Goal: Task Accomplishment & Management: Complete application form

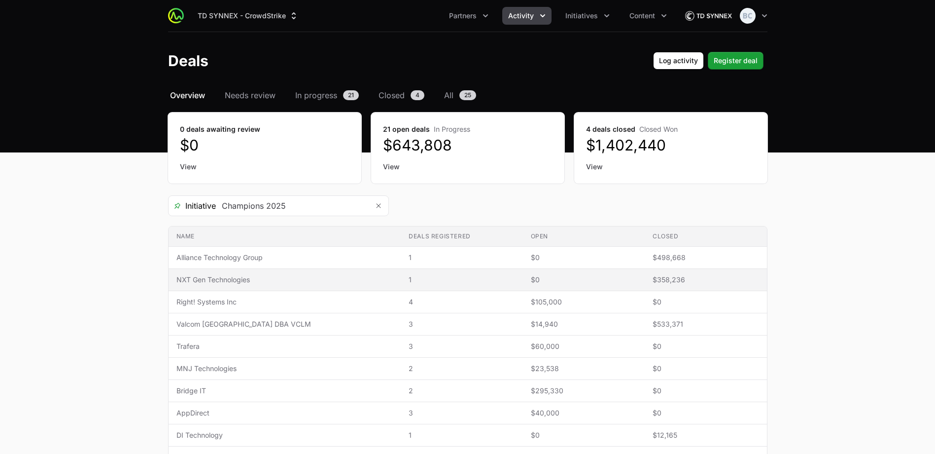
click at [265, 286] on td "Name NXT Gen Technologies" at bounding box center [285, 280] width 233 height 22
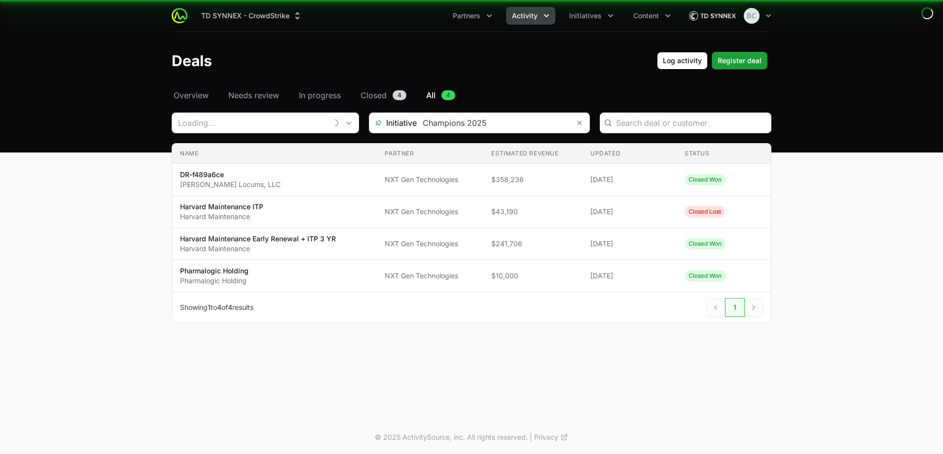
type input "NXT Gen Technologies"
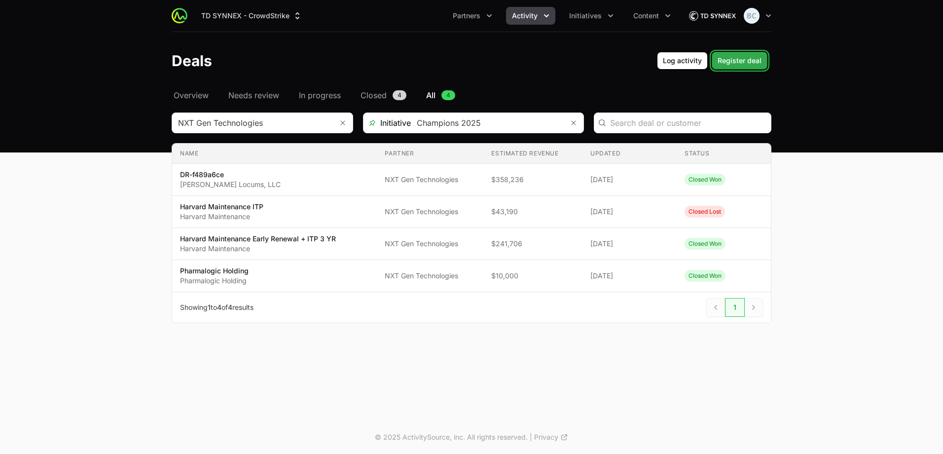
click at [739, 63] on span "Register deal" at bounding box center [739, 61] width 44 height 12
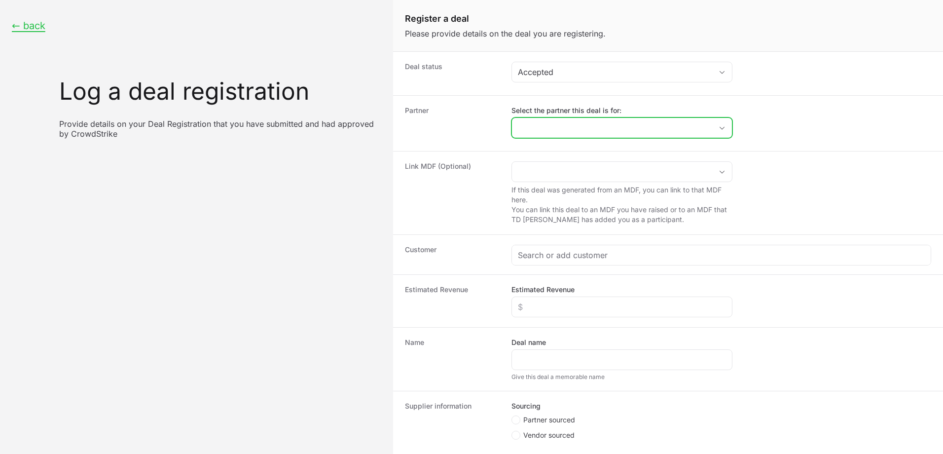
click at [573, 130] on input "Select the partner this deal is for:" at bounding box center [612, 128] width 200 height 20
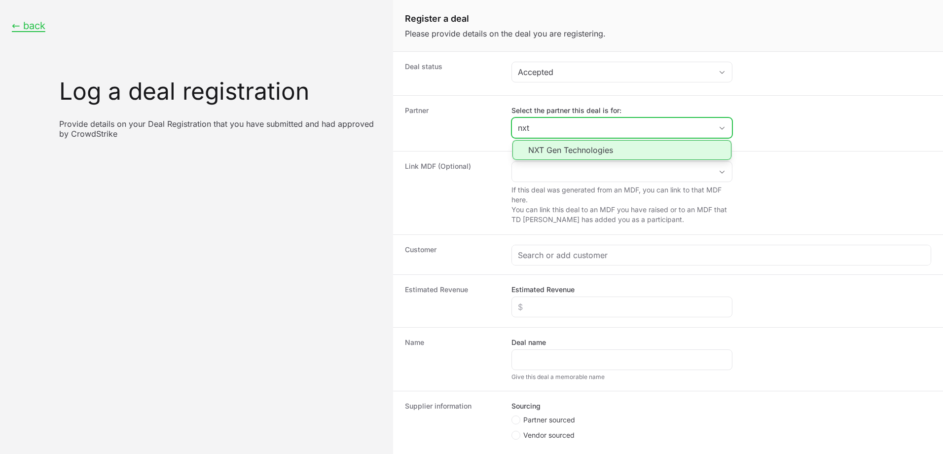
click at [564, 151] on li "NXT Gen Technologies" at bounding box center [621, 150] width 219 height 20
type input "NXT Gen Technologies"
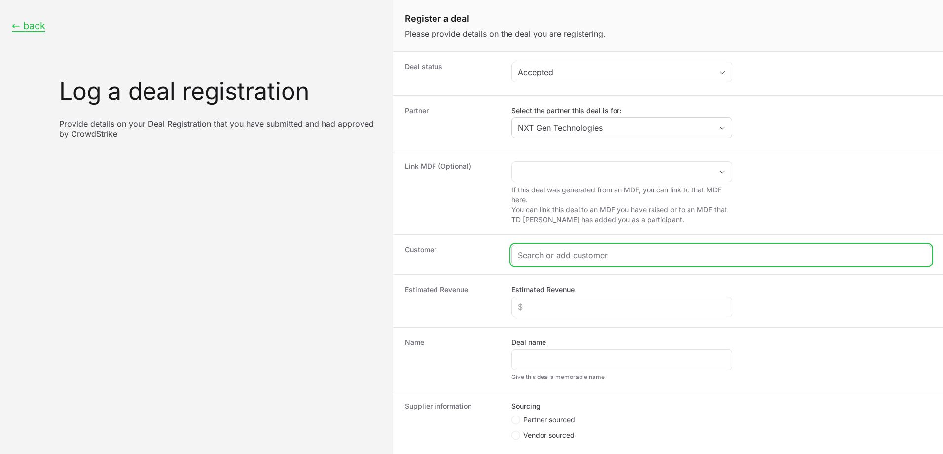
click at [570, 253] on input "Create activity form" at bounding box center [721, 255] width 407 height 12
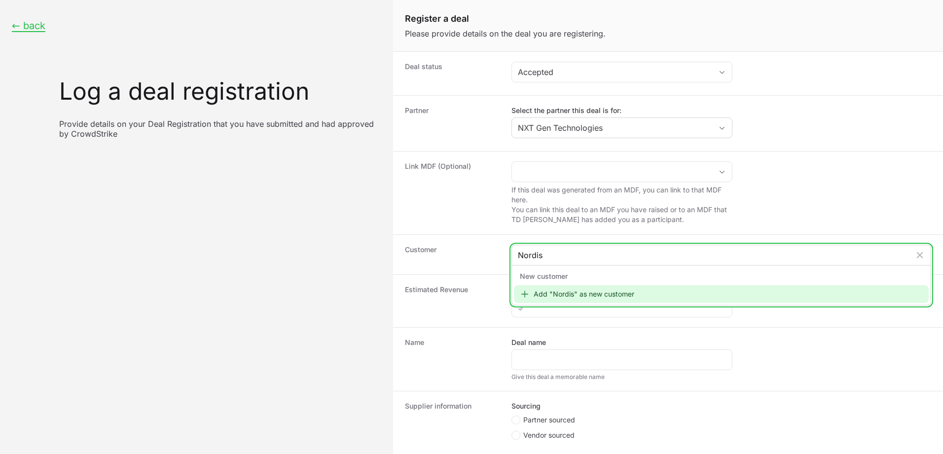
type input "Nordis"
click at [573, 293] on div "Add "Nordis" as new customer" at bounding box center [721, 294] width 415 height 18
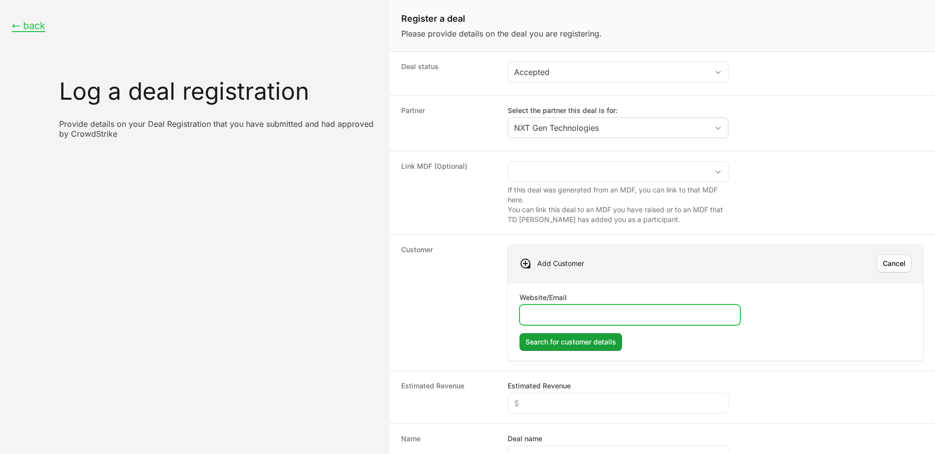
click at [542, 316] on input "Website/Email" at bounding box center [630, 315] width 208 height 12
paste input "[DOMAIN_NAME]"
type input "[DOMAIN_NAME]"
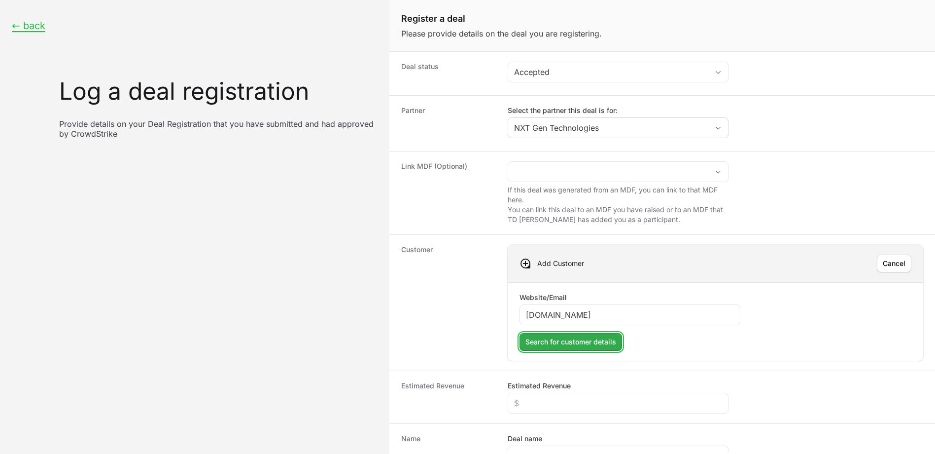
click at [586, 343] on span "Search for customer details" at bounding box center [571, 342] width 91 height 12
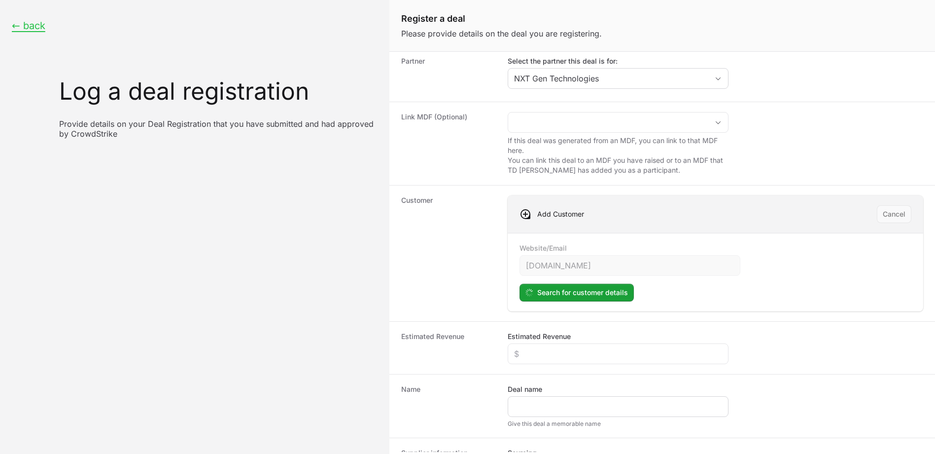
click at [541, 412] on div "Create activity form" at bounding box center [618, 406] width 221 height 21
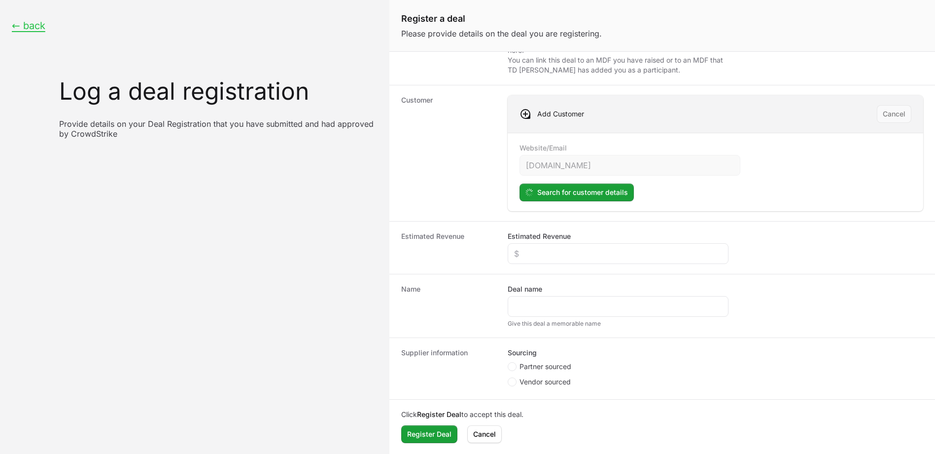
scroll to position [150, 0]
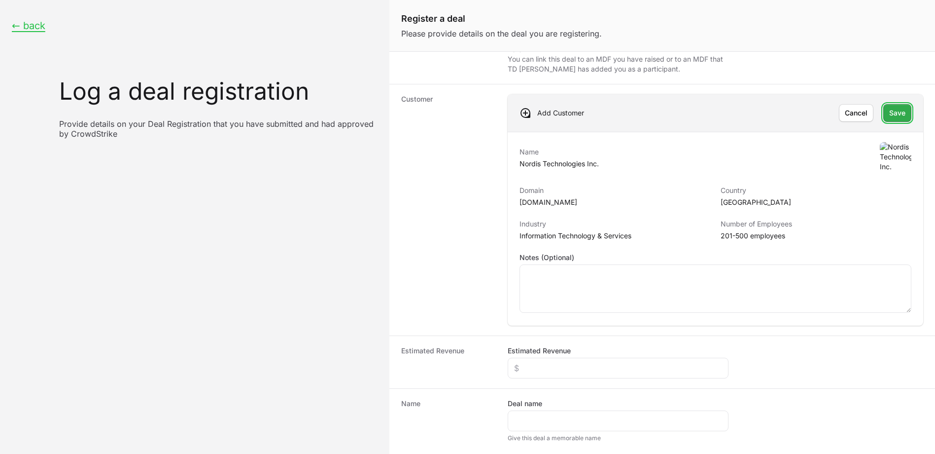
click at [890, 121] on button "Save" at bounding box center [898, 113] width 28 height 18
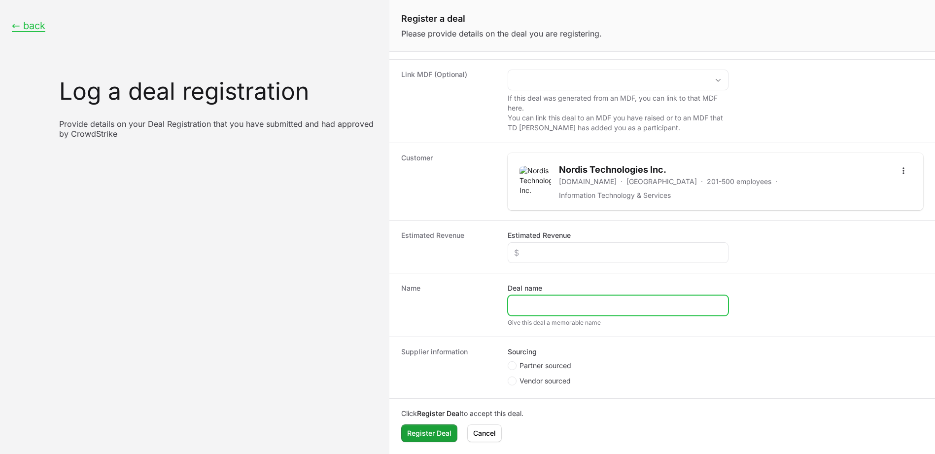
click at [554, 304] on input "Deal name" at bounding box center [618, 305] width 208 height 12
type input "Nordis Technologies"
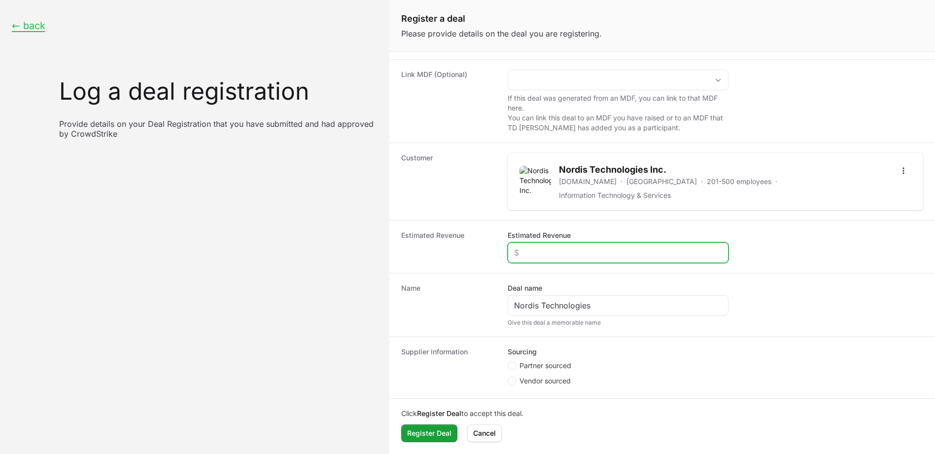
click at [573, 248] on input "Estimated Revenue" at bounding box center [618, 253] width 208 height 12
type input "$42,599"
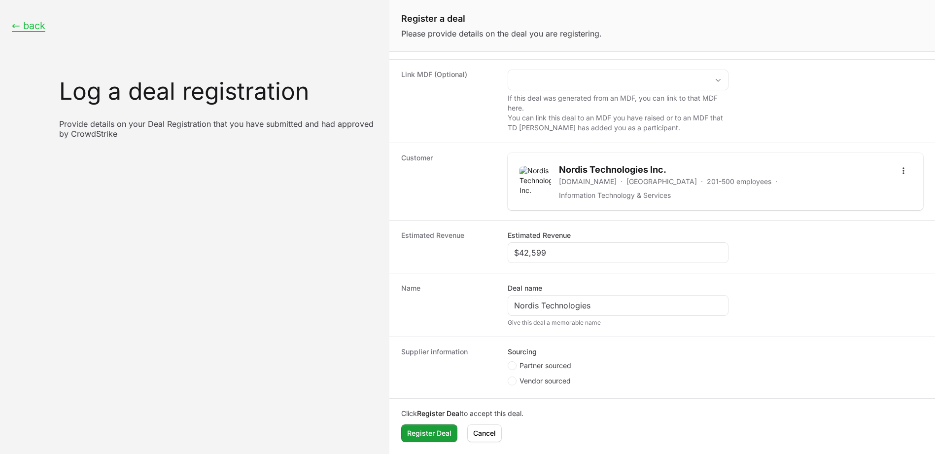
click at [535, 363] on span "Partner sourced" at bounding box center [546, 365] width 52 height 10
click at [509, 453] on input "Partner sourced" at bounding box center [508, 453] width 1 height 1
radio input "true"
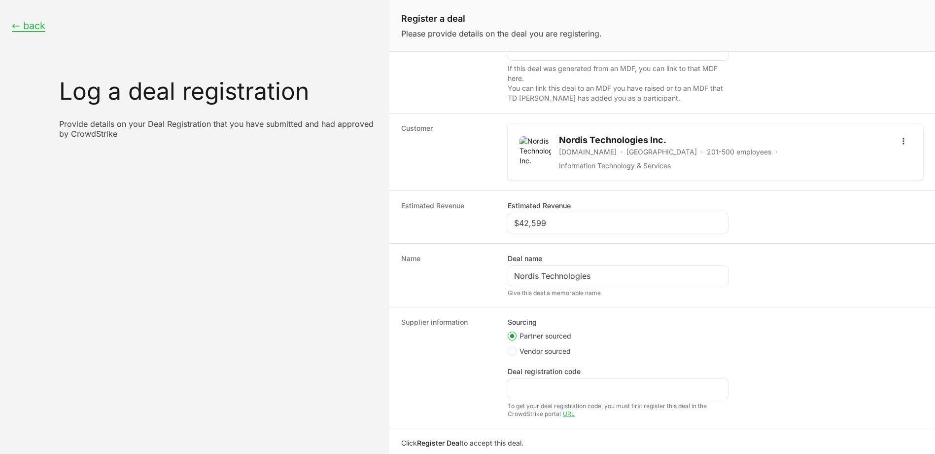
scroll to position [151, 0]
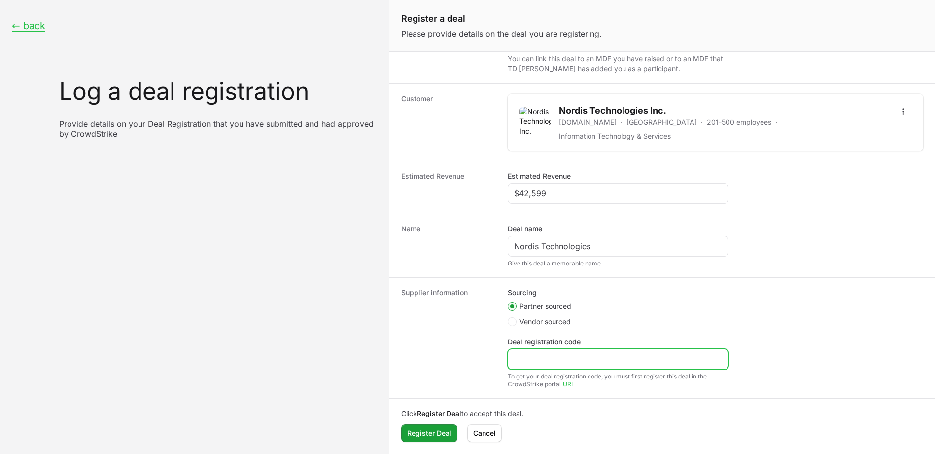
click at [560, 363] on input "Deal registration code" at bounding box center [618, 359] width 208 height 12
paste input "DR-782b5933"
type input "DR-782b5933"
click at [443, 436] on span "Register Deal" at bounding box center [429, 433] width 44 height 12
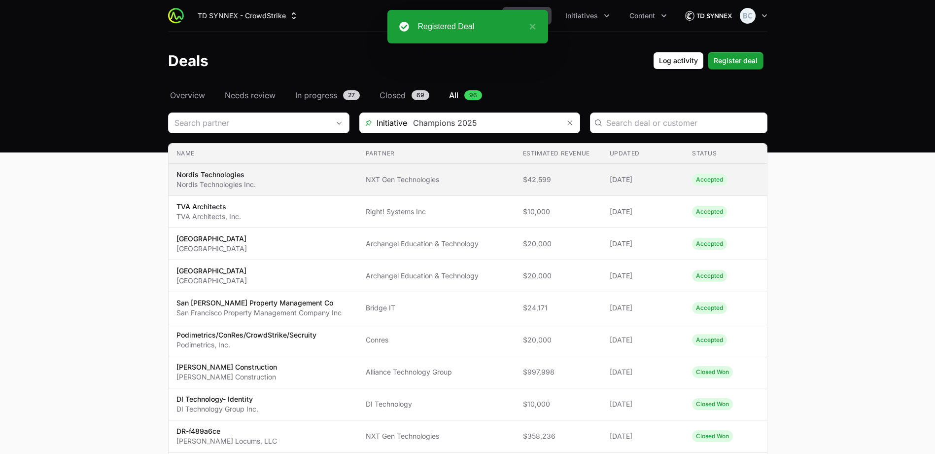
click at [455, 179] on span "NXT Gen Technologies" at bounding box center [437, 180] width 142 height 10
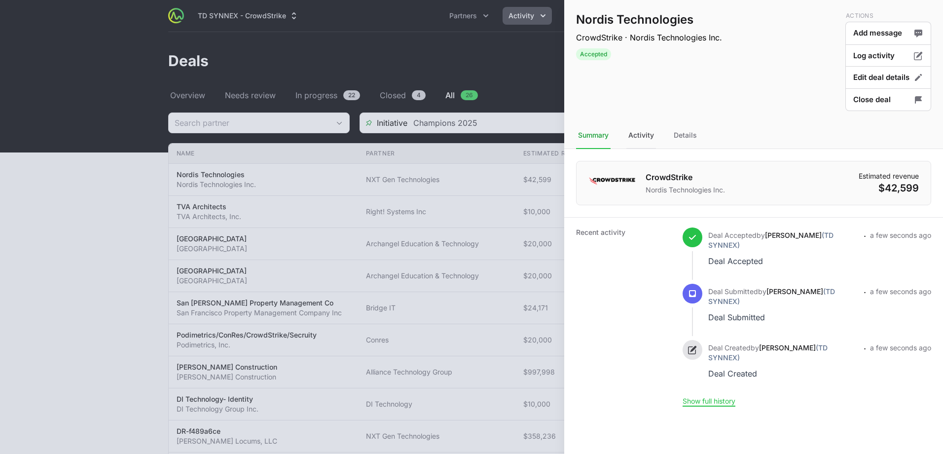
click at [672, 138] on div "Activity" at bounding box center [685, 135] width 27 height 27
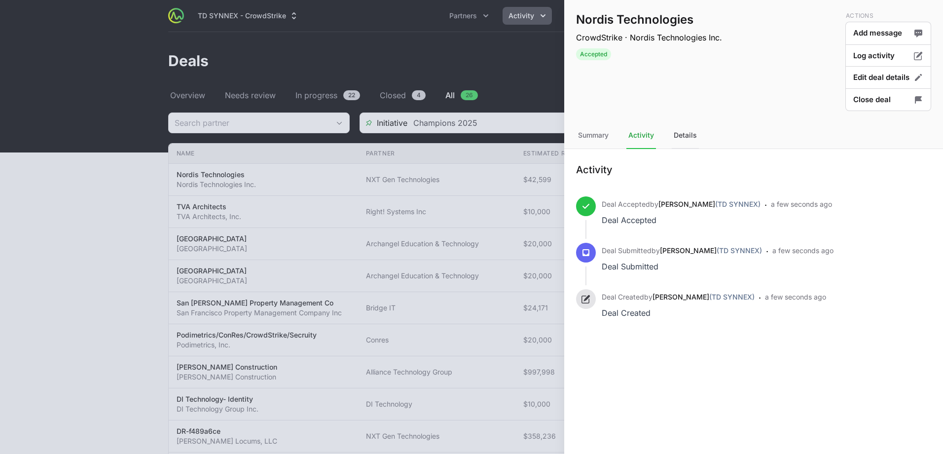
click at [689, 139] on div "Details" at bounding box center [685, 135] width 27 height 27
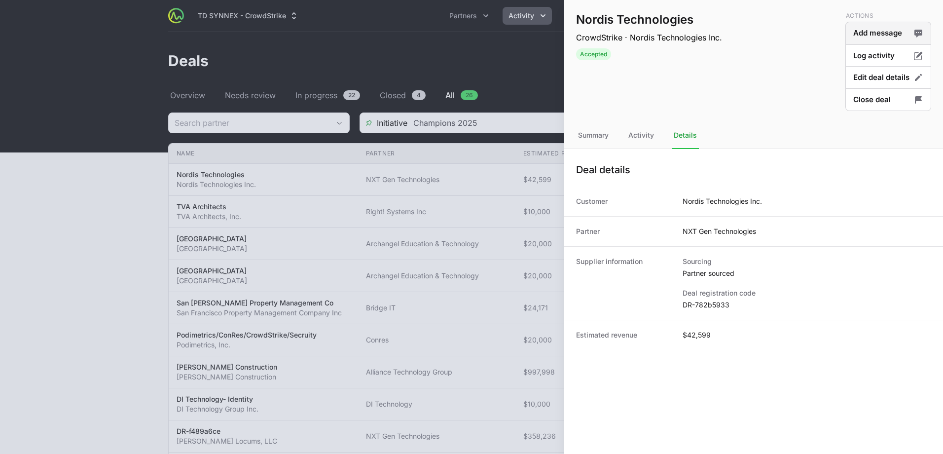
click at [862, 35] on button "Add message" at bounding box center [888, 33] width 86 height 23
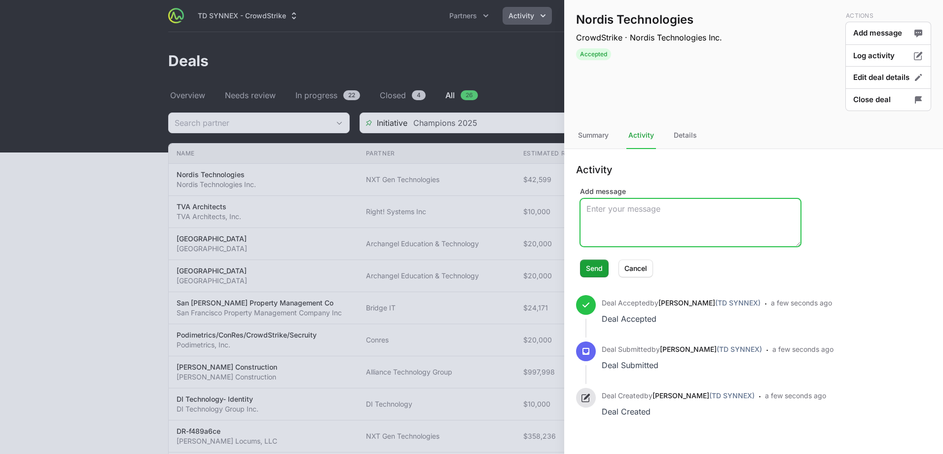
click at [651, 228] on textarea "Add message" at bounding box center [690, 222] width 220 height 47
type textarea "Renewal with FIM & ITP added! ([PERSON_NAME])"
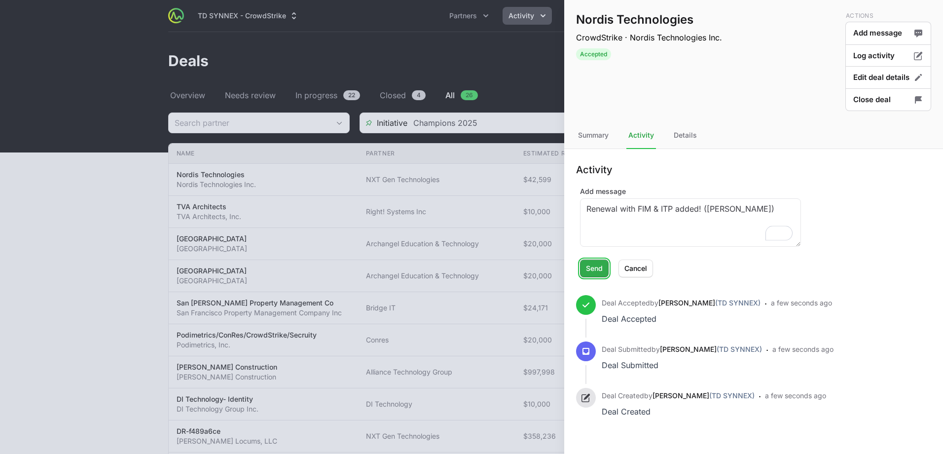
click at [597, 266] on span "Send" at bounding box center [594, 268] width 17 height 12
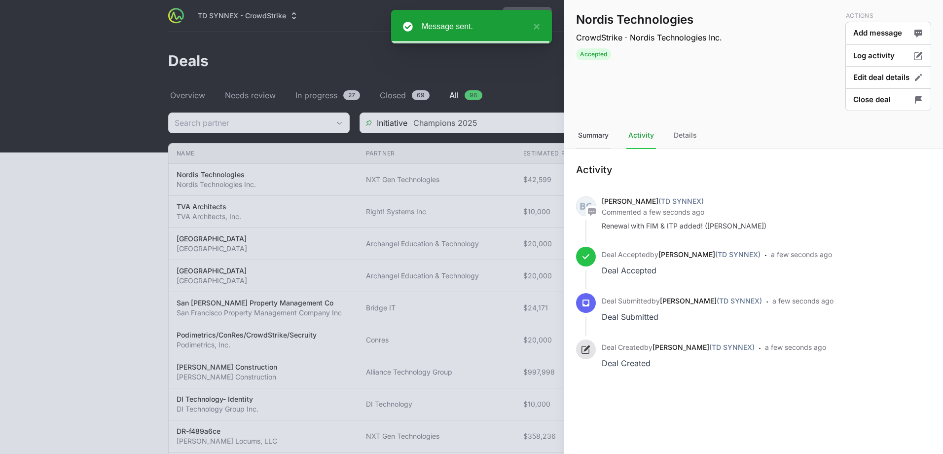
click at [601, 138] on div "Summary" at bounding box center [593, 135] width 35 height 27
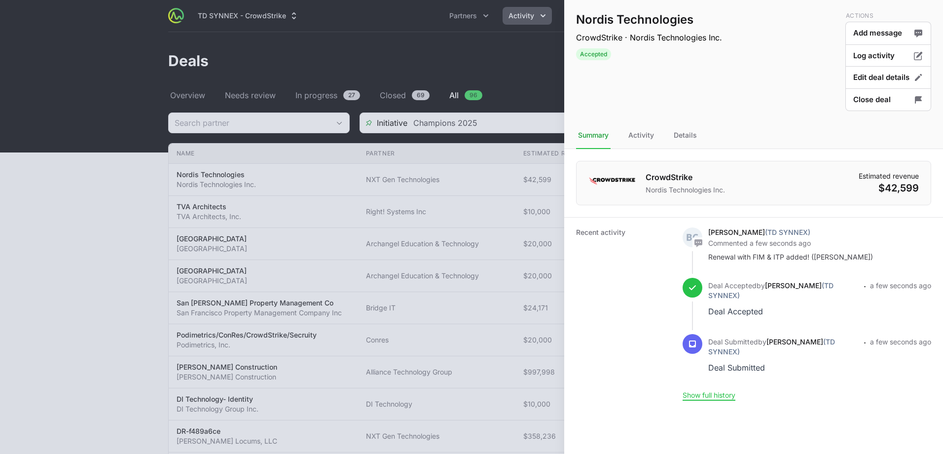
click at [85, 148] on div at bounding box center [471, 227] width 943 height 454
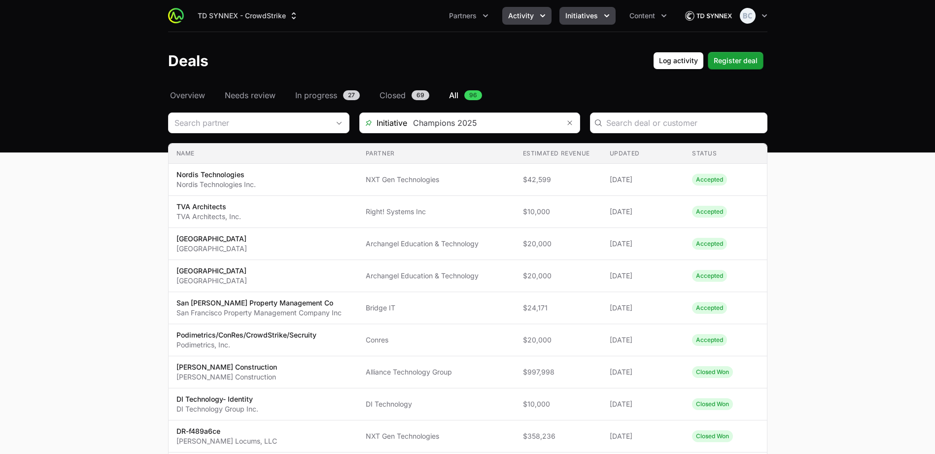
click at [597, 15] on span "Initiatives" at bounding box center [582, 16] width 33 height 10
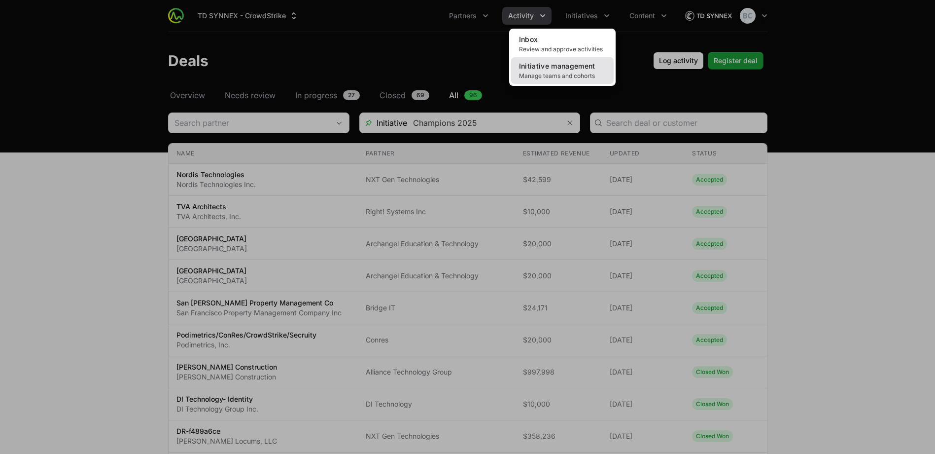
click at [592, 65] on span "Initiative management" at bounding box center [557, 66] width 76 height 8
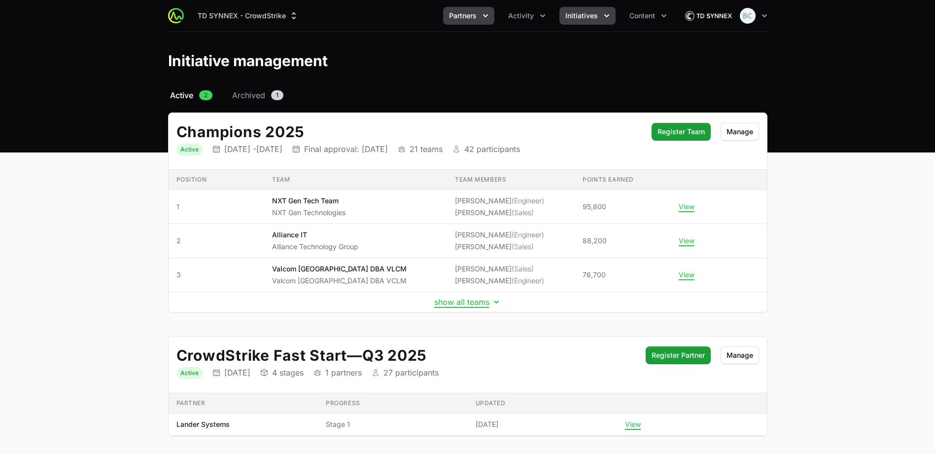
click at [494, 17] on button "Partners" at bounding box center [468, 16] width 51 height 18
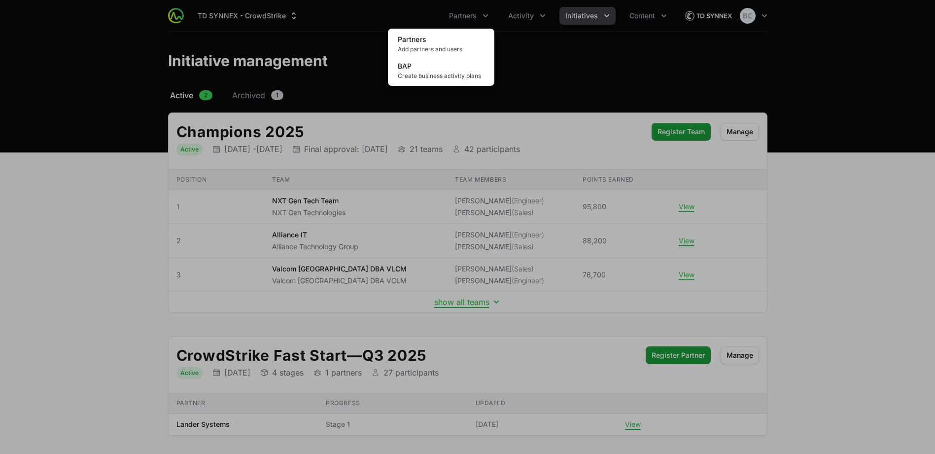
click at [528, 15] on div "Partners menu" at bounding box center [467, 227] width 935 height 454
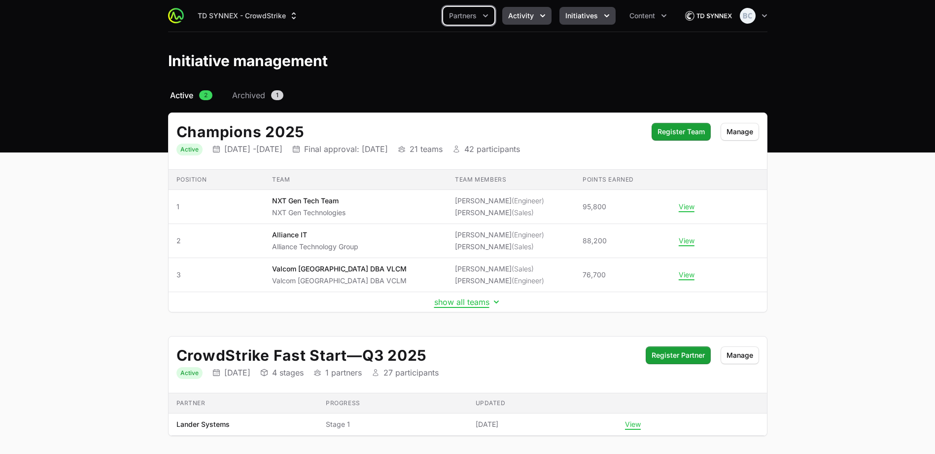
click at [529, 15] on span "Activity" at bounding box center [521, 16] width 26 height 10
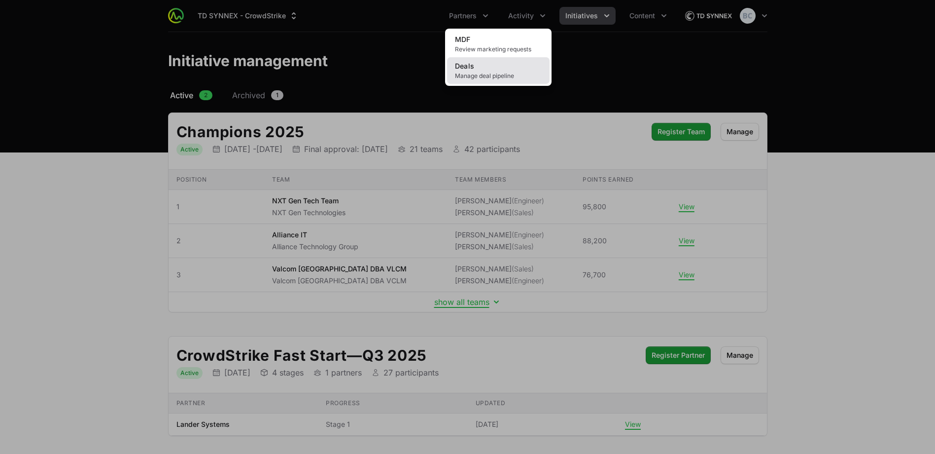
click at [499, 65] on link "Deals Manage deal pipeline" at bounding box center [498, 70] width 103 height 27
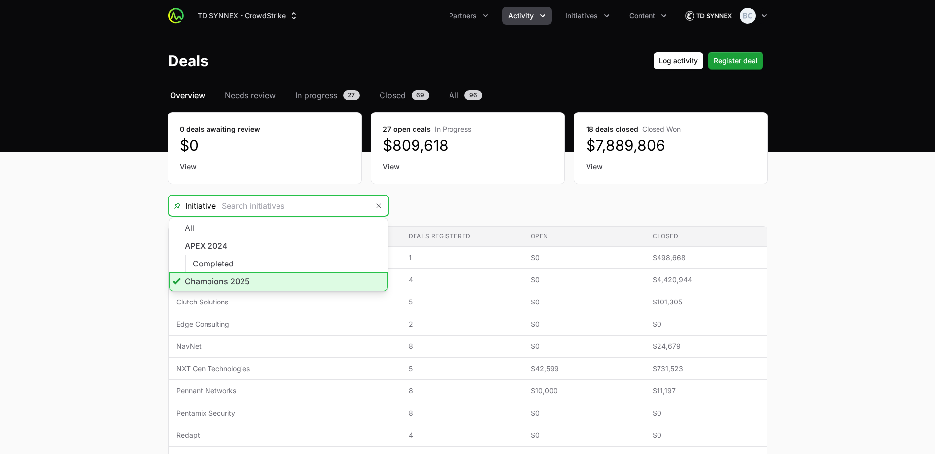
click at [342, 207] on input "Deals Filters" at bounding box center [292, 206] width 153 height 20
click at [245, 280] on li "Champions 2025" at bounding box center [278, 281] width 219 height 19
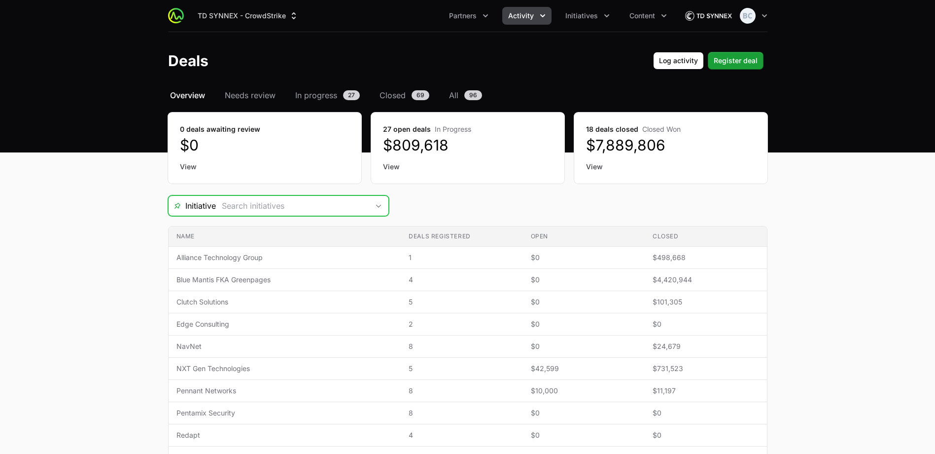
click at [269, 208] on input "Deals Filters" at bounding box center [292, 206] width 153 height 20
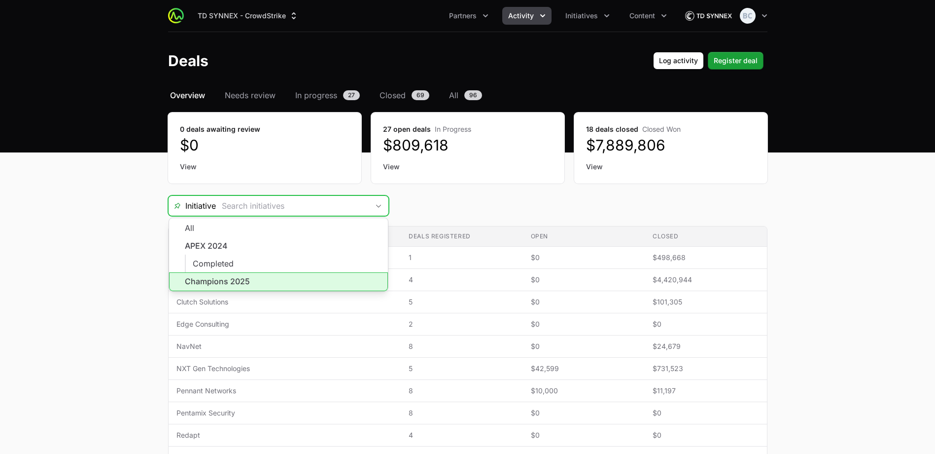
click at [256, 281] on li "Champions 2025" at bounding box center [278, 281] width 219 height 19
type input "Champions 2025"
